Goal: Task Accomplishment & Management: Manage account settings

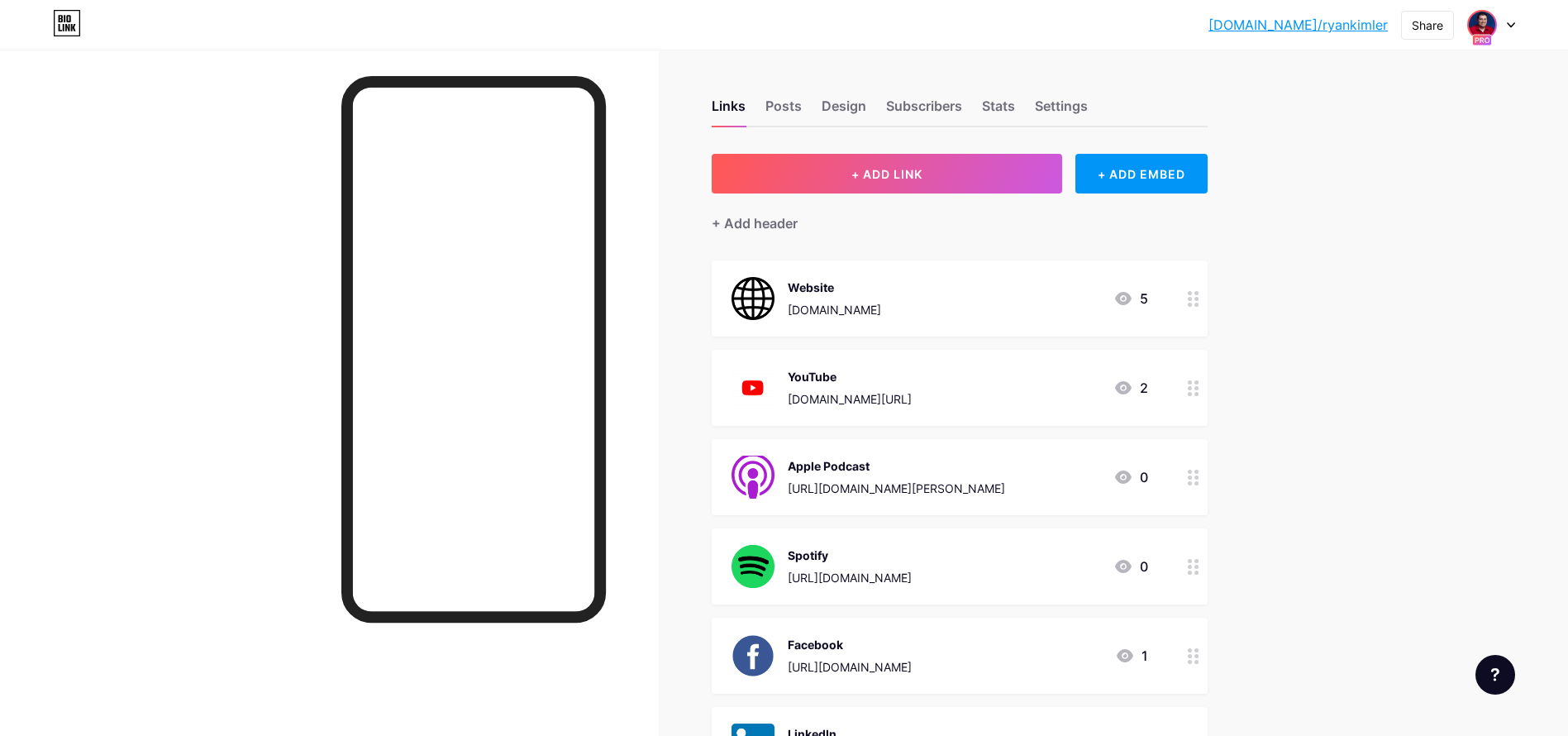
click at [1495, 29] on span at bounding box center [1481, 25] width 27 height 27
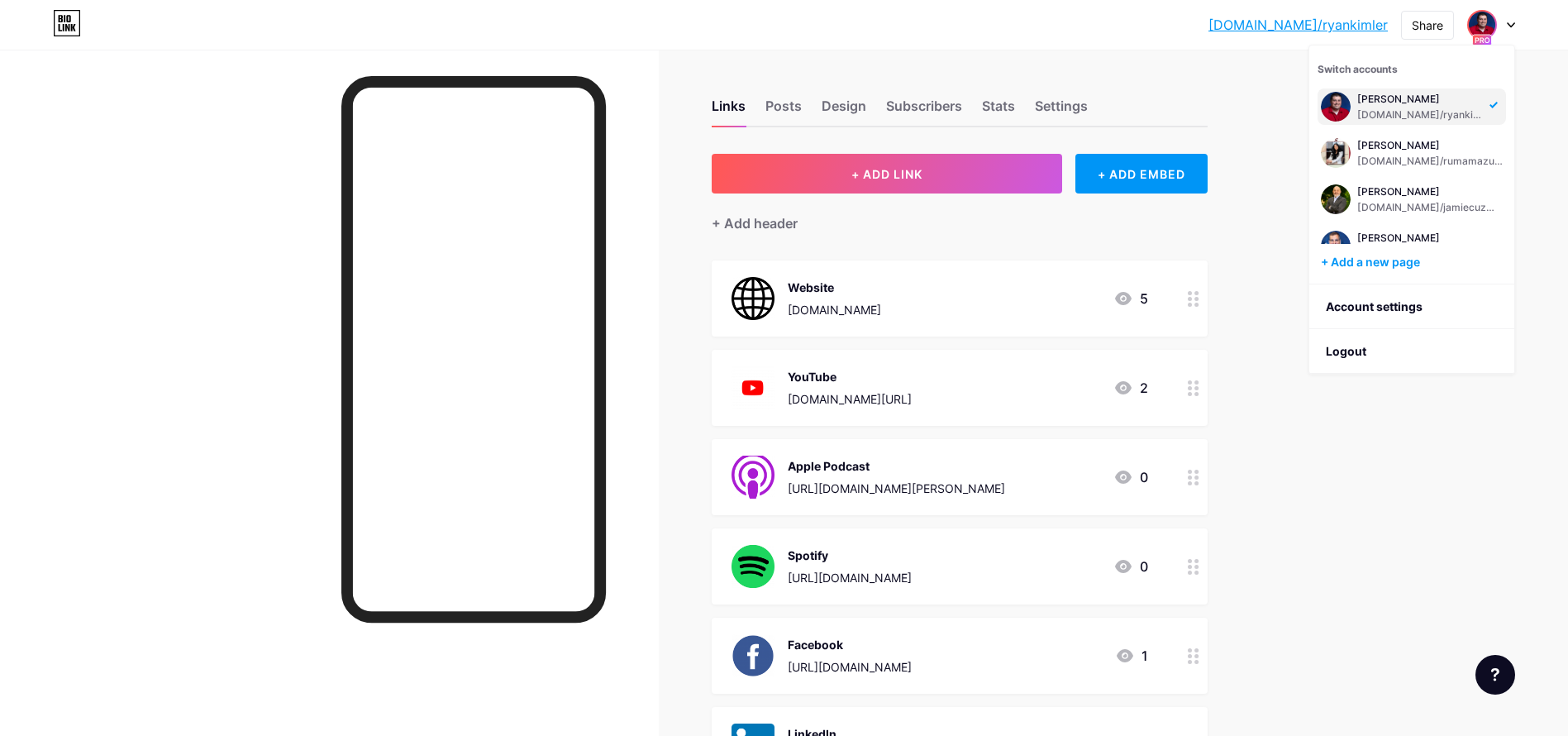
scroll to position [724, 0]
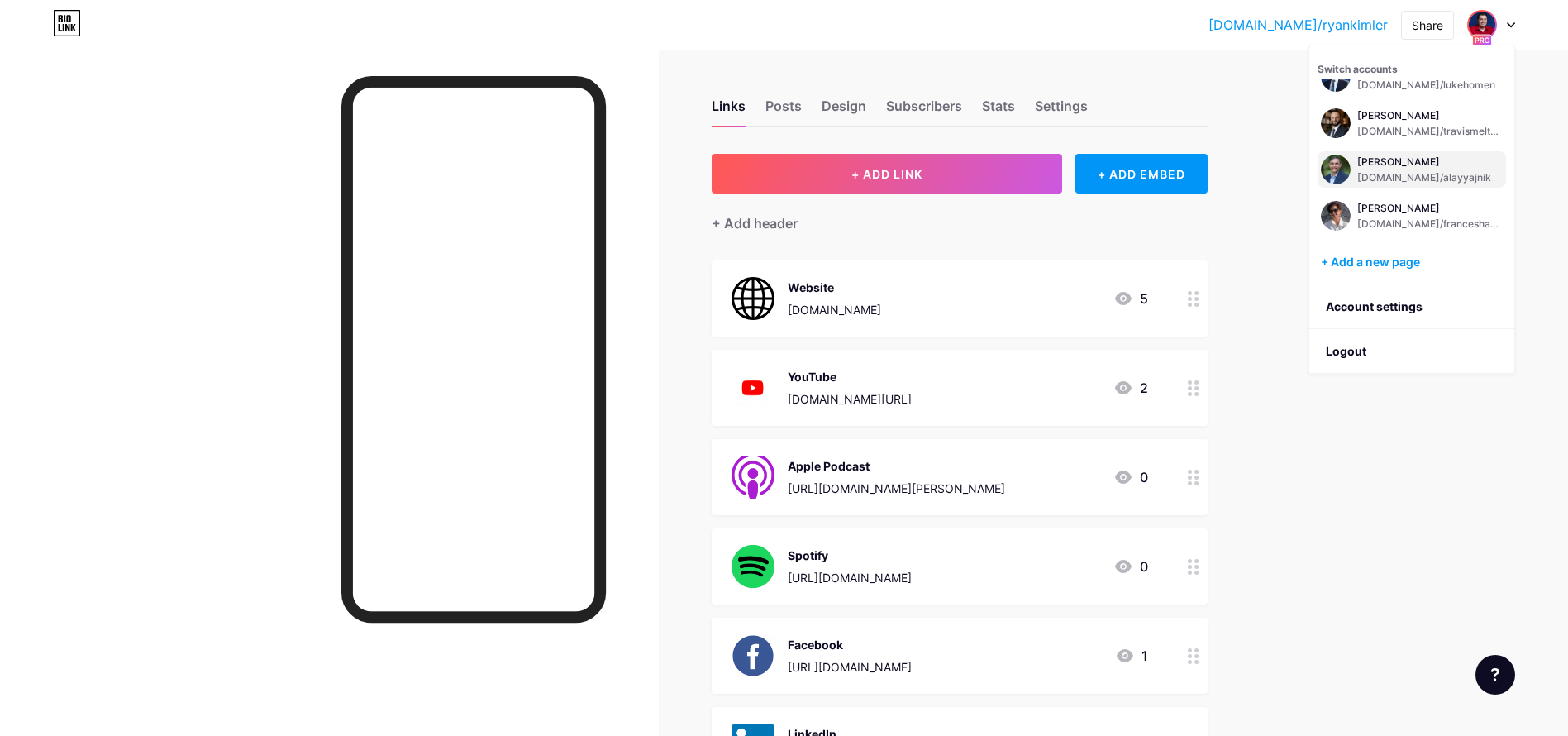
click at [1398, 167] on div "Alay Yajnik bio.link/alayyajnik" at bounding box center [1424, 169] width 134 height 30
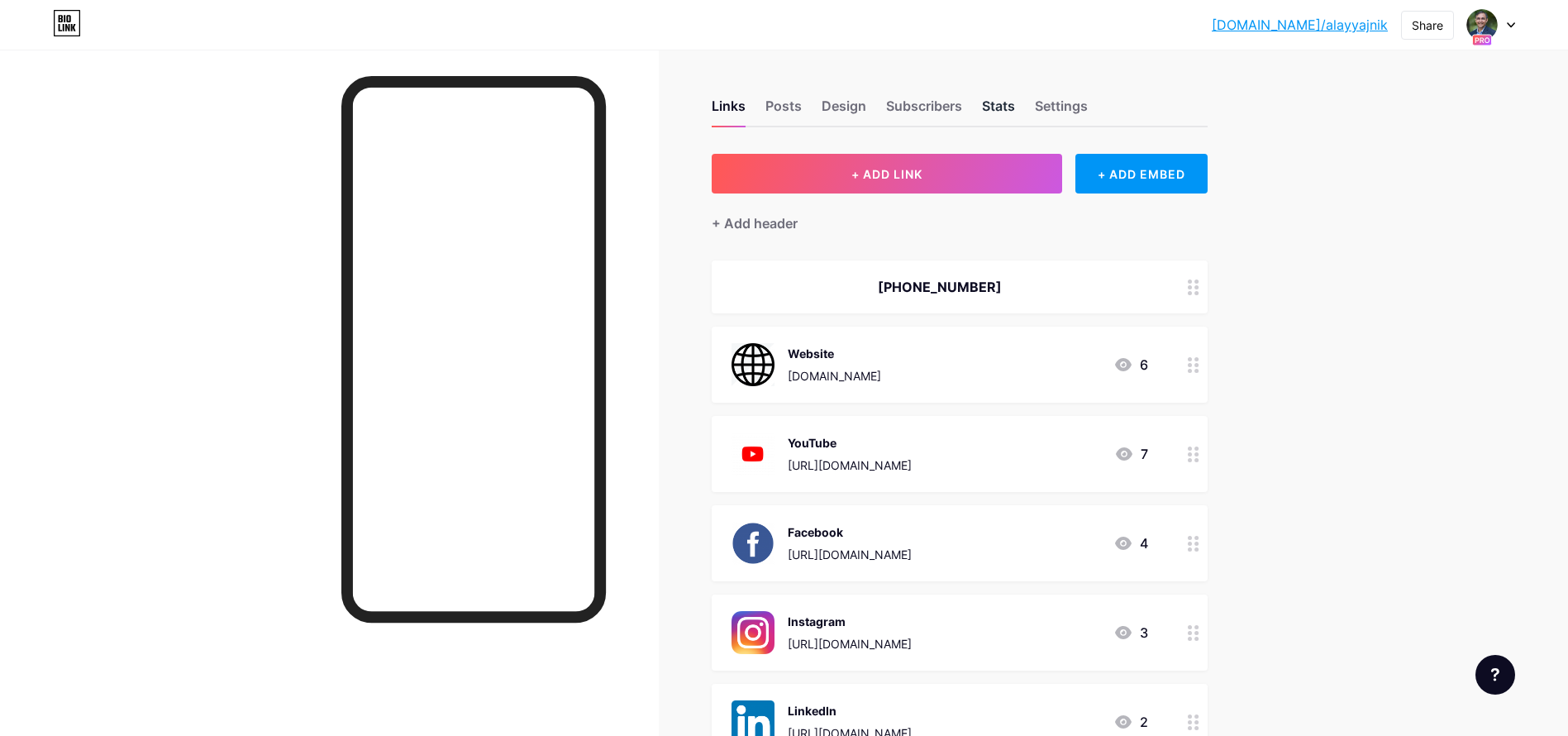
click at [992, 119] on div "Stats" at bounding box center [998, 110] width 34 height 30
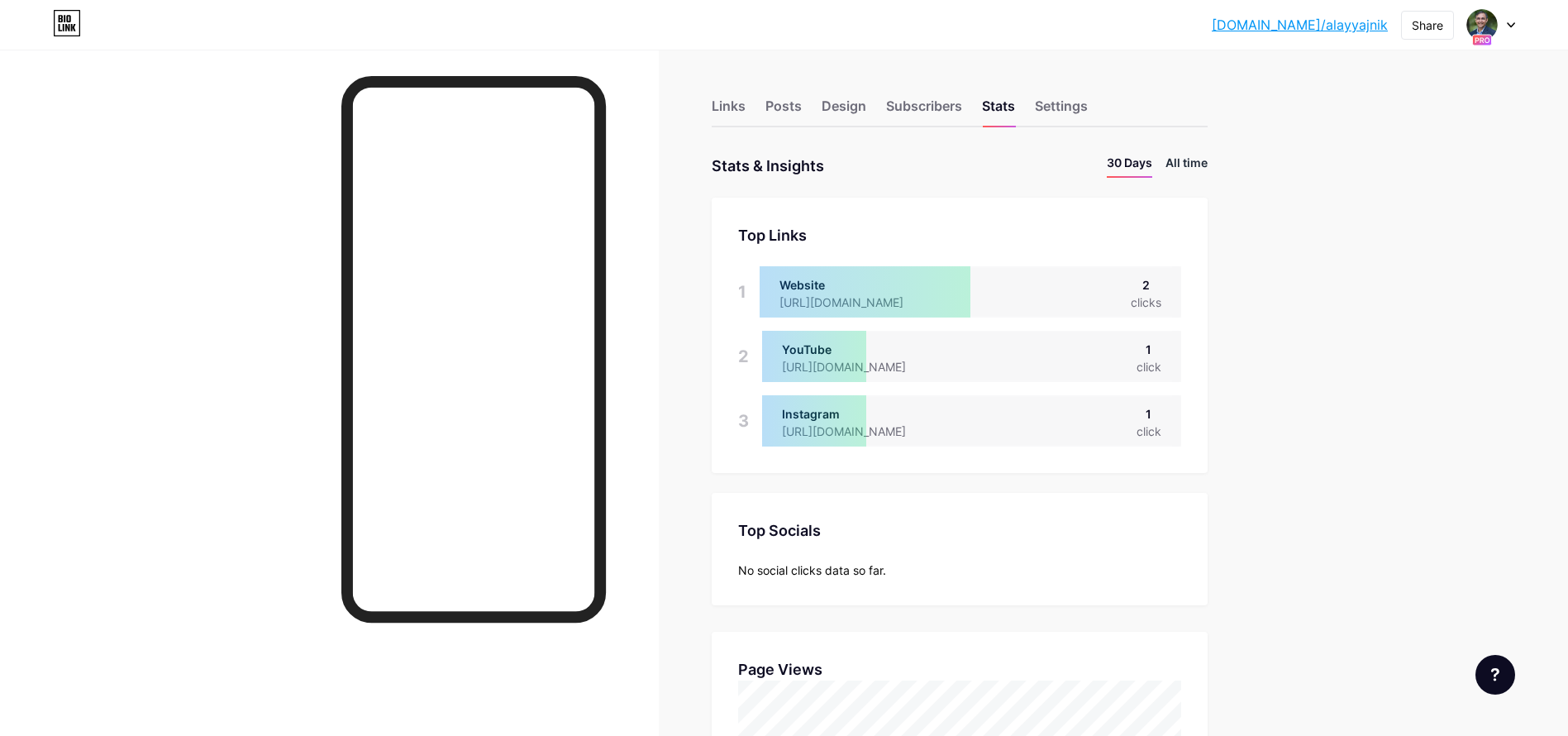
scroll to position [736, 1568]
click at [1194, 157] on li "All time" at bounding box center [1187, 166] width 42 height 24
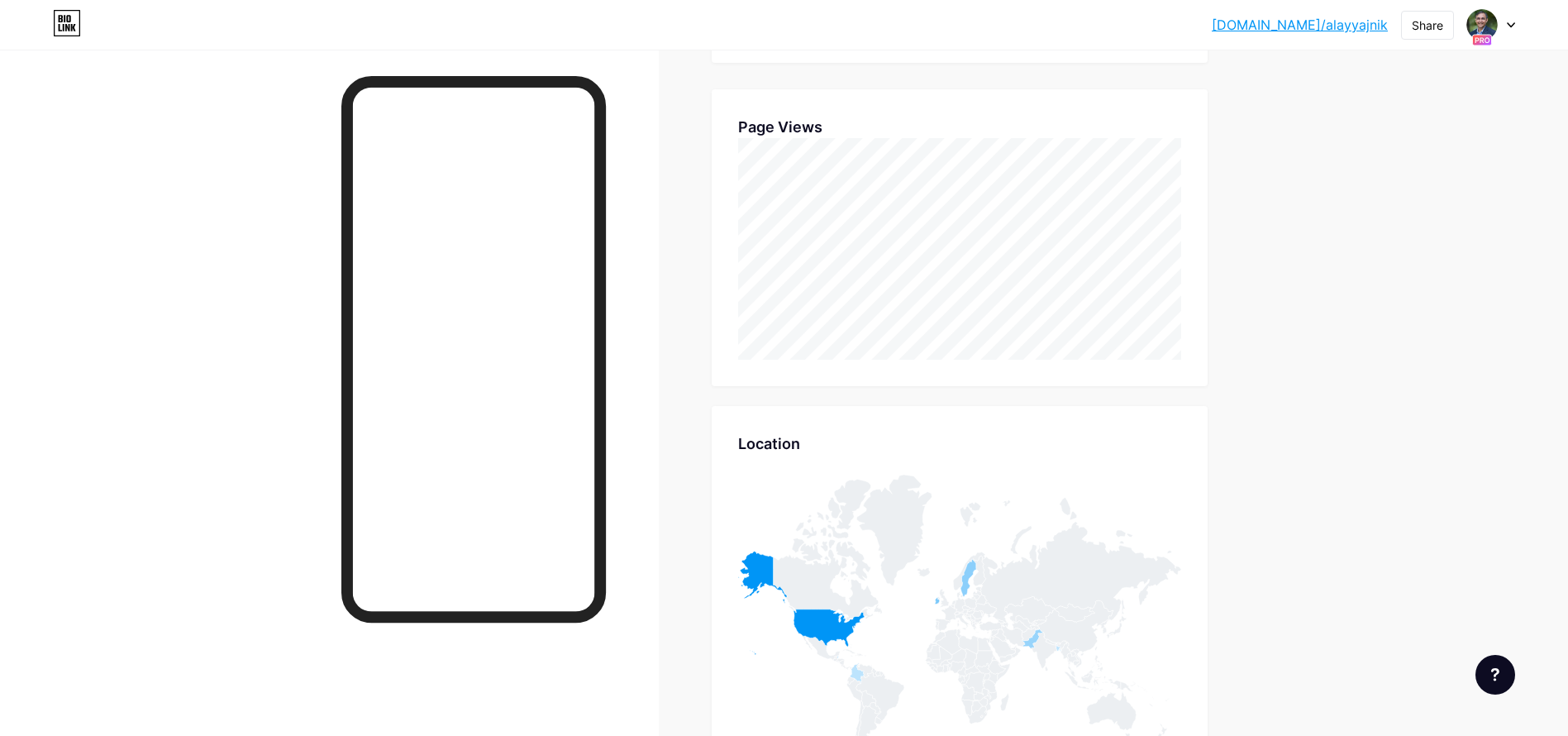
scroll to position [937, 0]
